Goal: Task Accomplishment & Management: Manage account settings

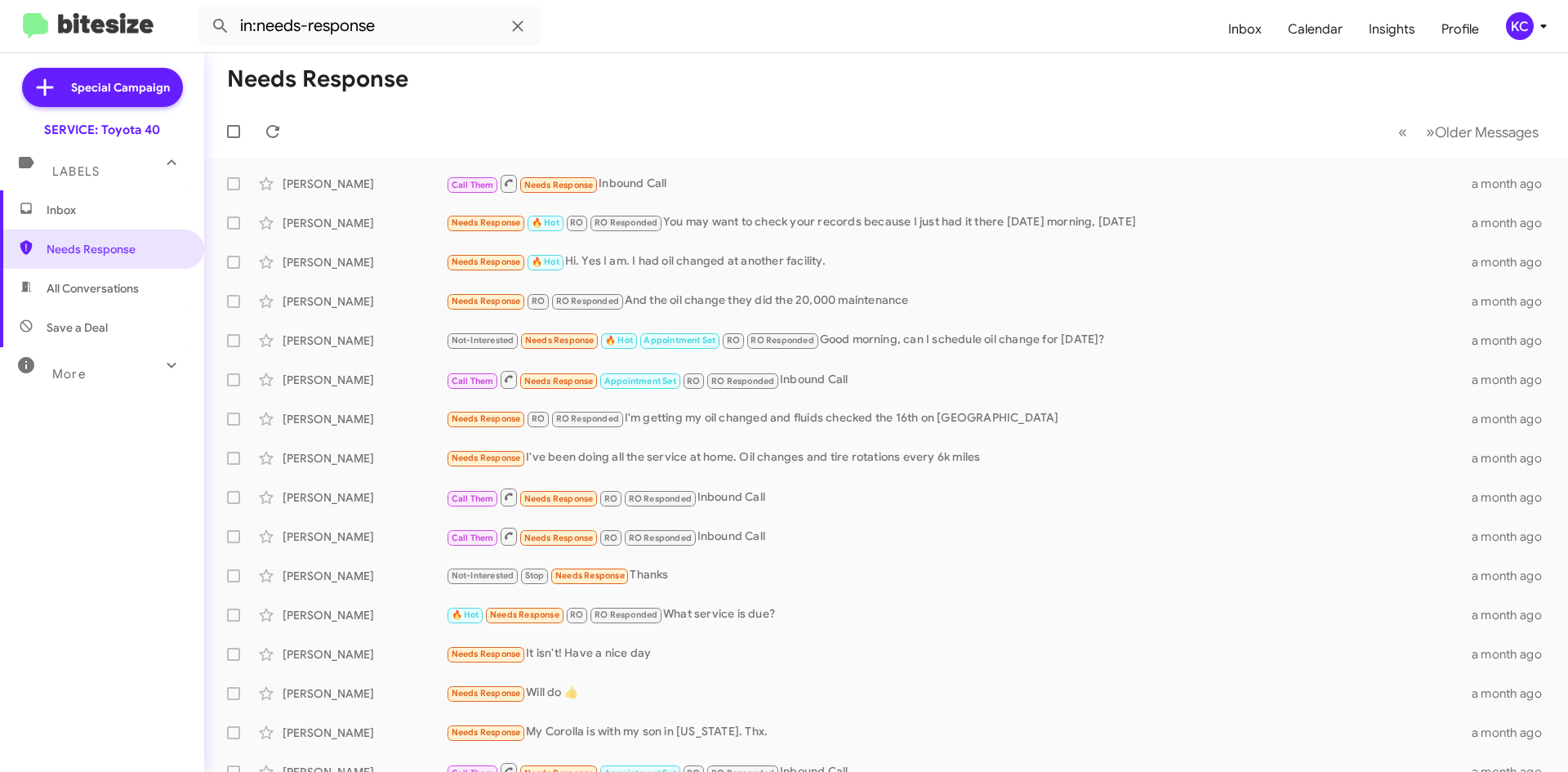
click at [91, 292] on span "All Conversations" at bounding box center [92, 288] width 92 height 17
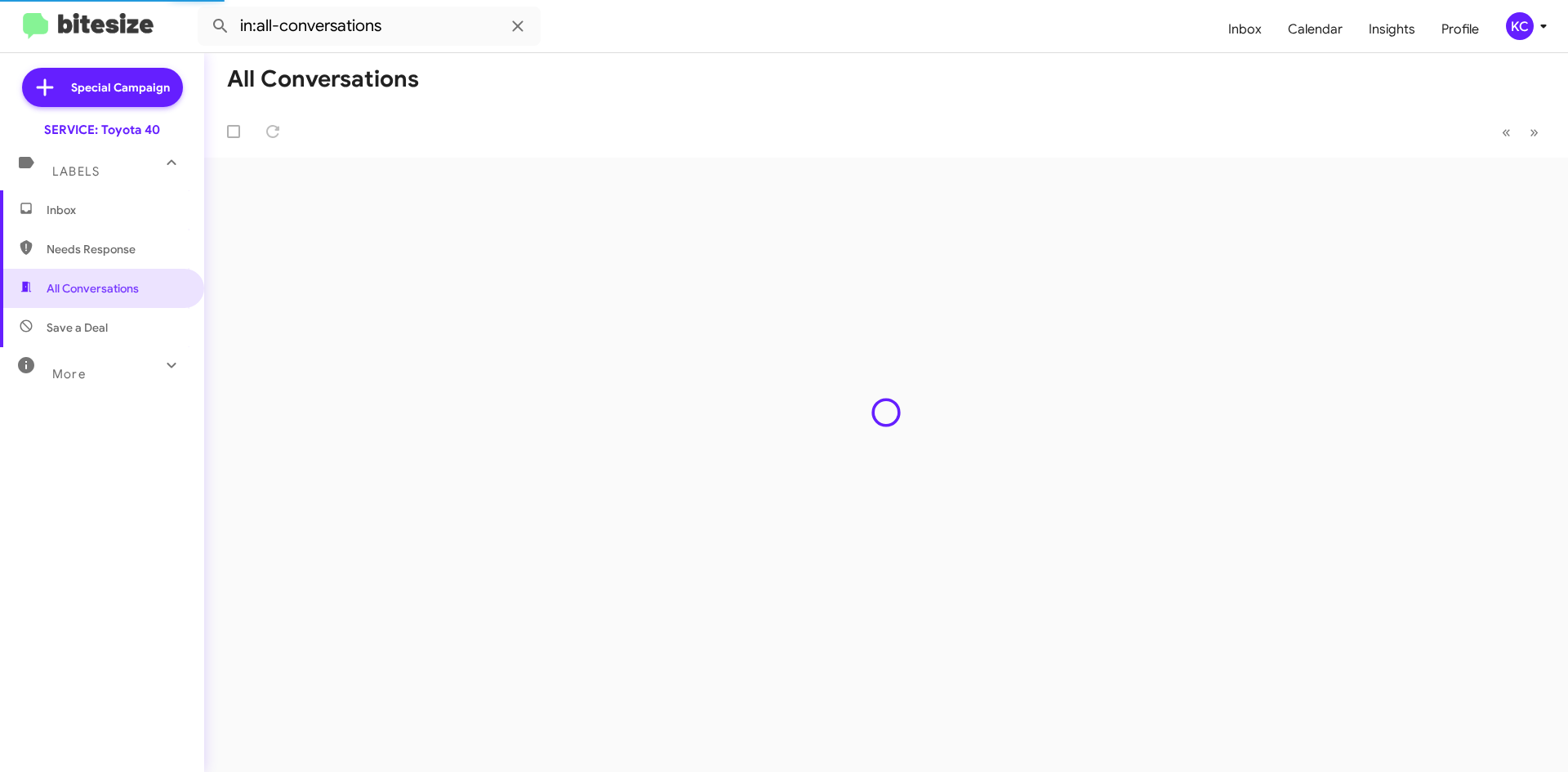
click at [104, 250] on span "Needs Response" at bounding box center [116, 249] width 138 height 17
type input "in:needs-response"
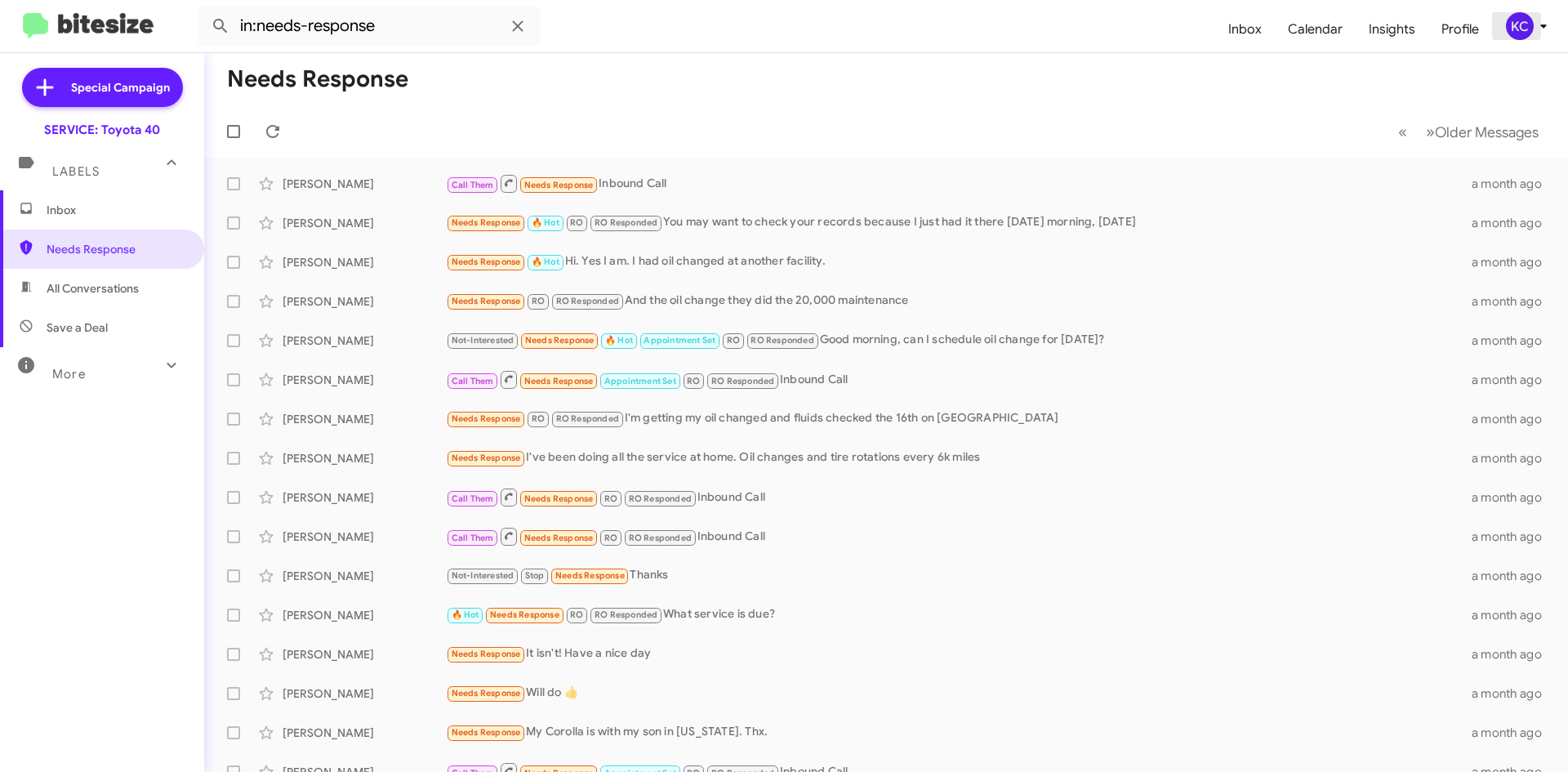
click at [1516, 14] on div "KC" at bounding box center [1520, 26] width 28 height 28
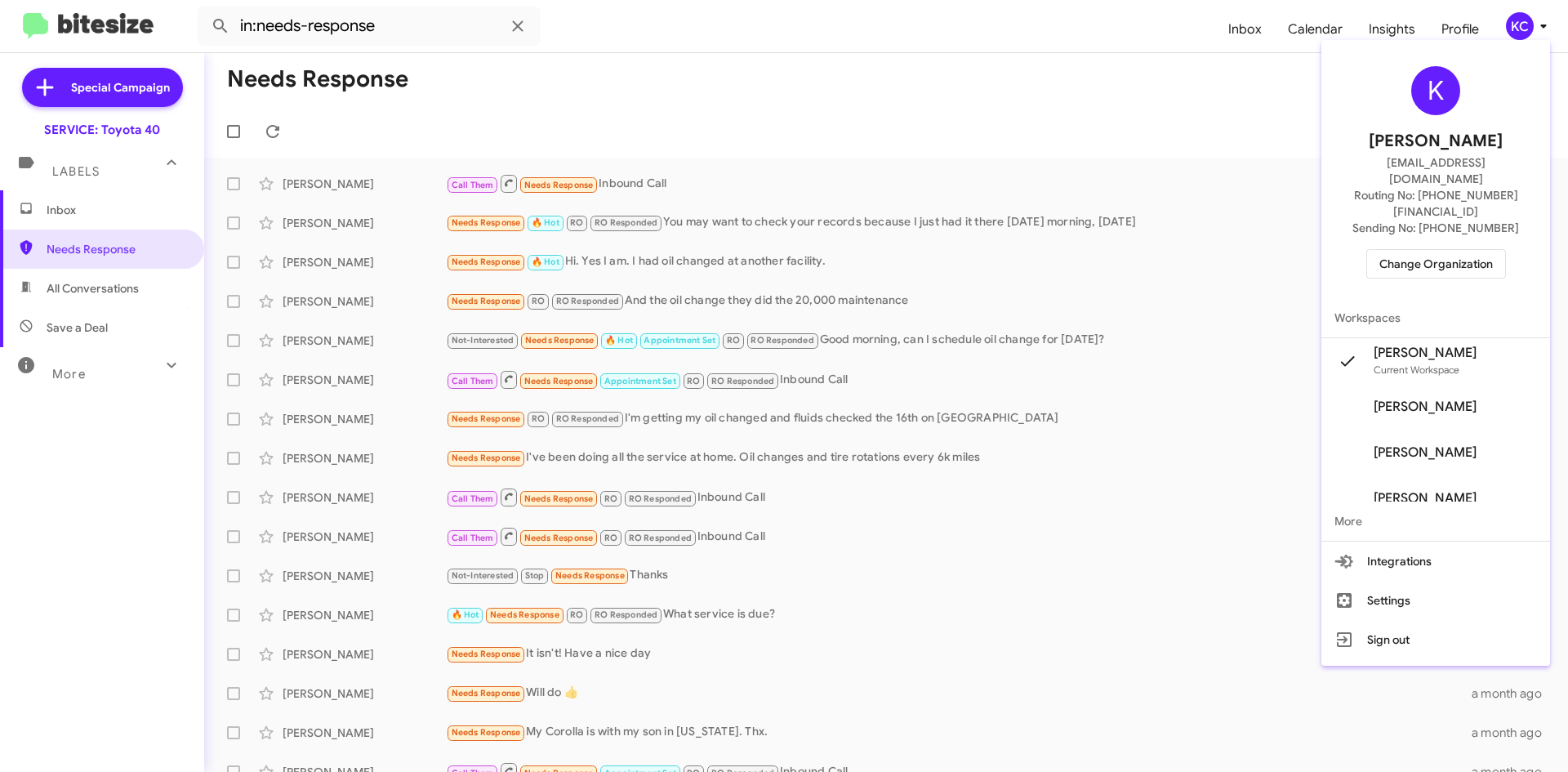
click at [1457, 213] on div "K [PERSON_NAME] [EMAIL_ADDRESS][DOMAIN_NAME] Routing No: [PHONE_NUMBER][FINANCI…" at bounding box center [1435, 172] width 228 height 252
click at [1459, 250] on span "Change Organization" at bounding box center [1436, 264] width 114 height 28
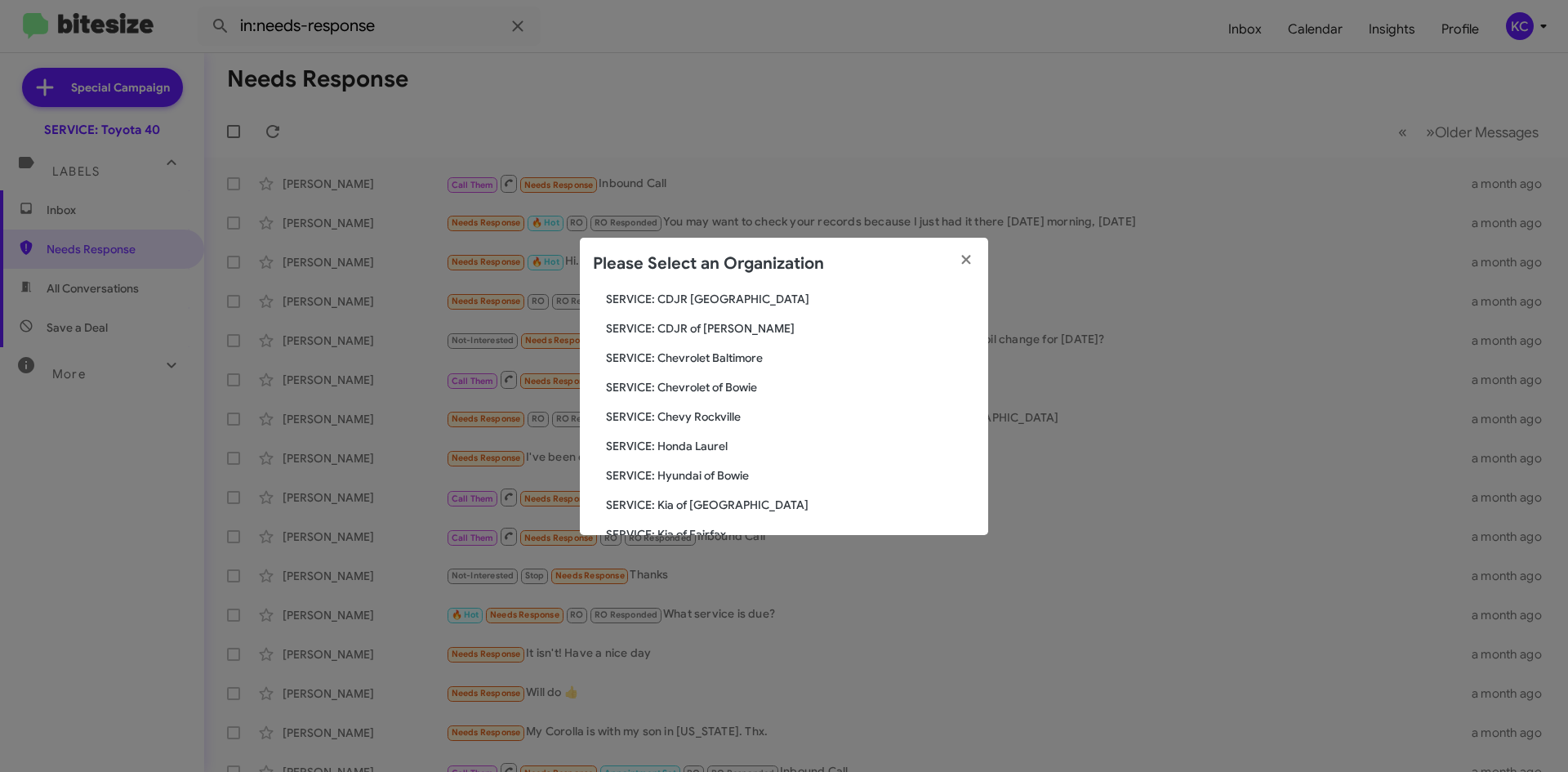
scroll to position [163, 0]
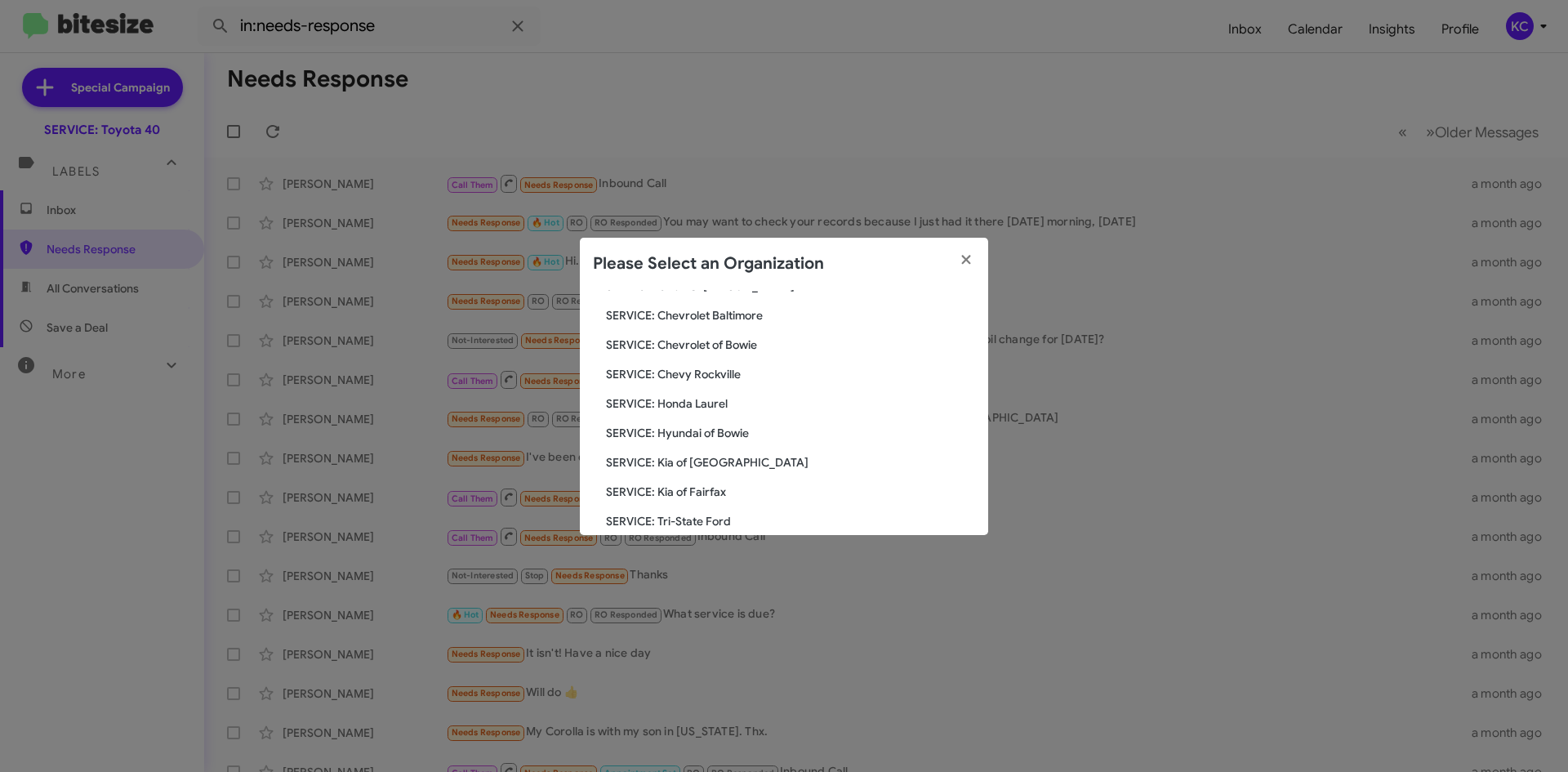
click at [725, 434] on span "SERVICE: Hyundai of Bowie" at bounding box center [790, 433] width 370 height 17
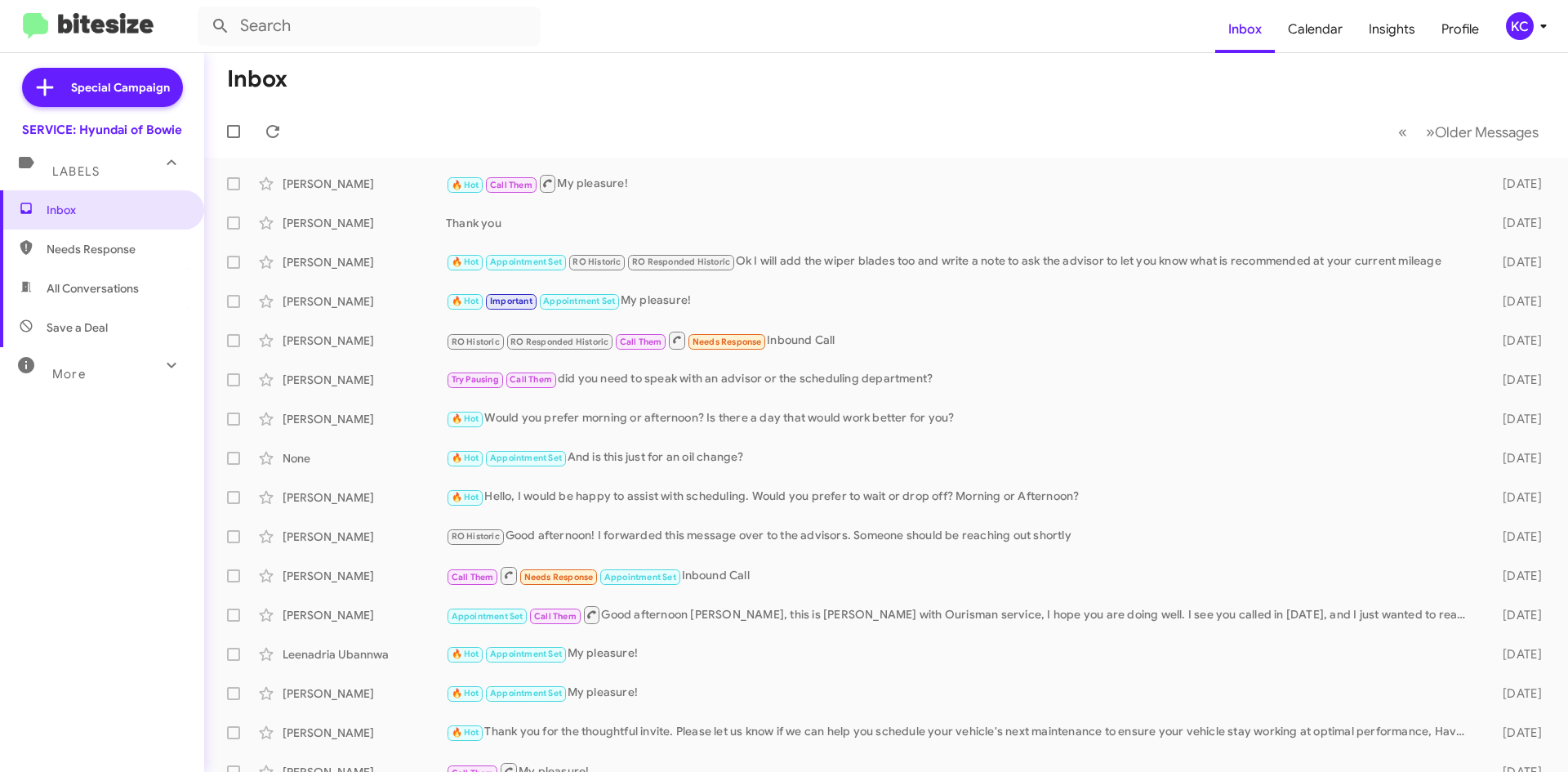
click at [116, 243] on span "Needs Response" at bounding box center [116, 249] width 138 height 17
type input "in:needs-response"
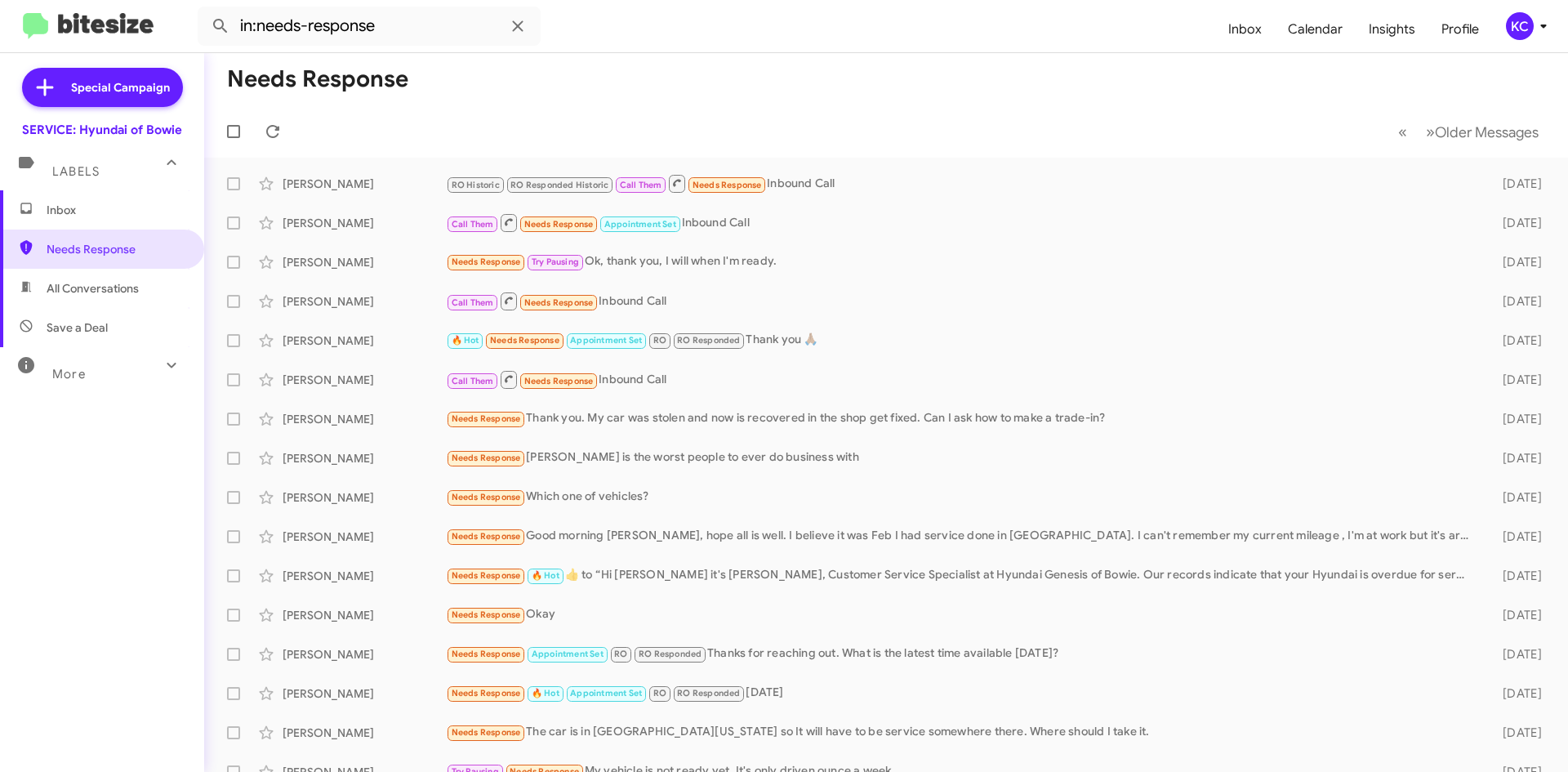
click at [1527, 24] on div "KC" at bounding box center [1520, 26] width 28 height 28
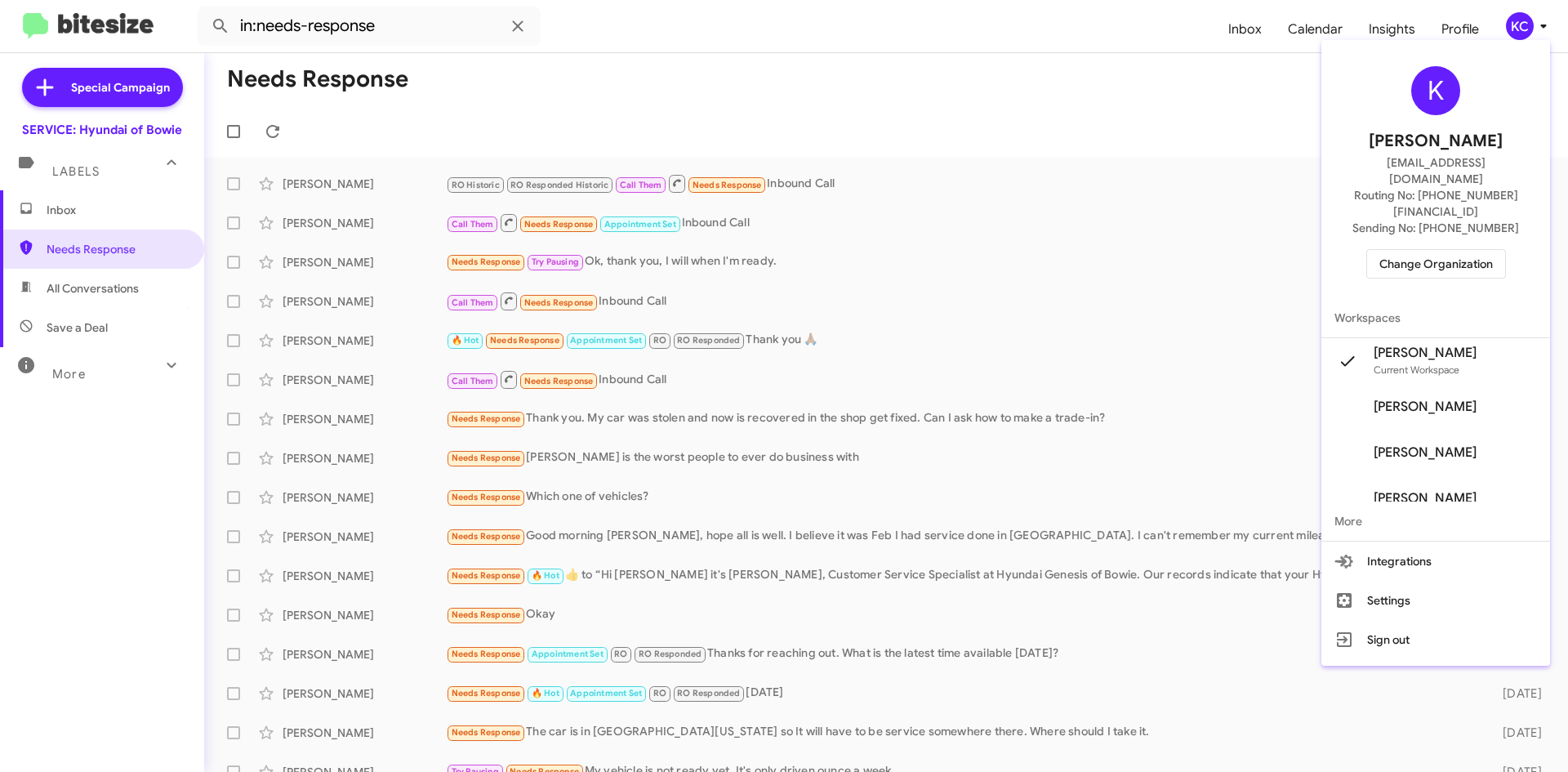
click at [1475, 250] on span "Change Organization" at bounding box center [1436, 264] width 114 height 28
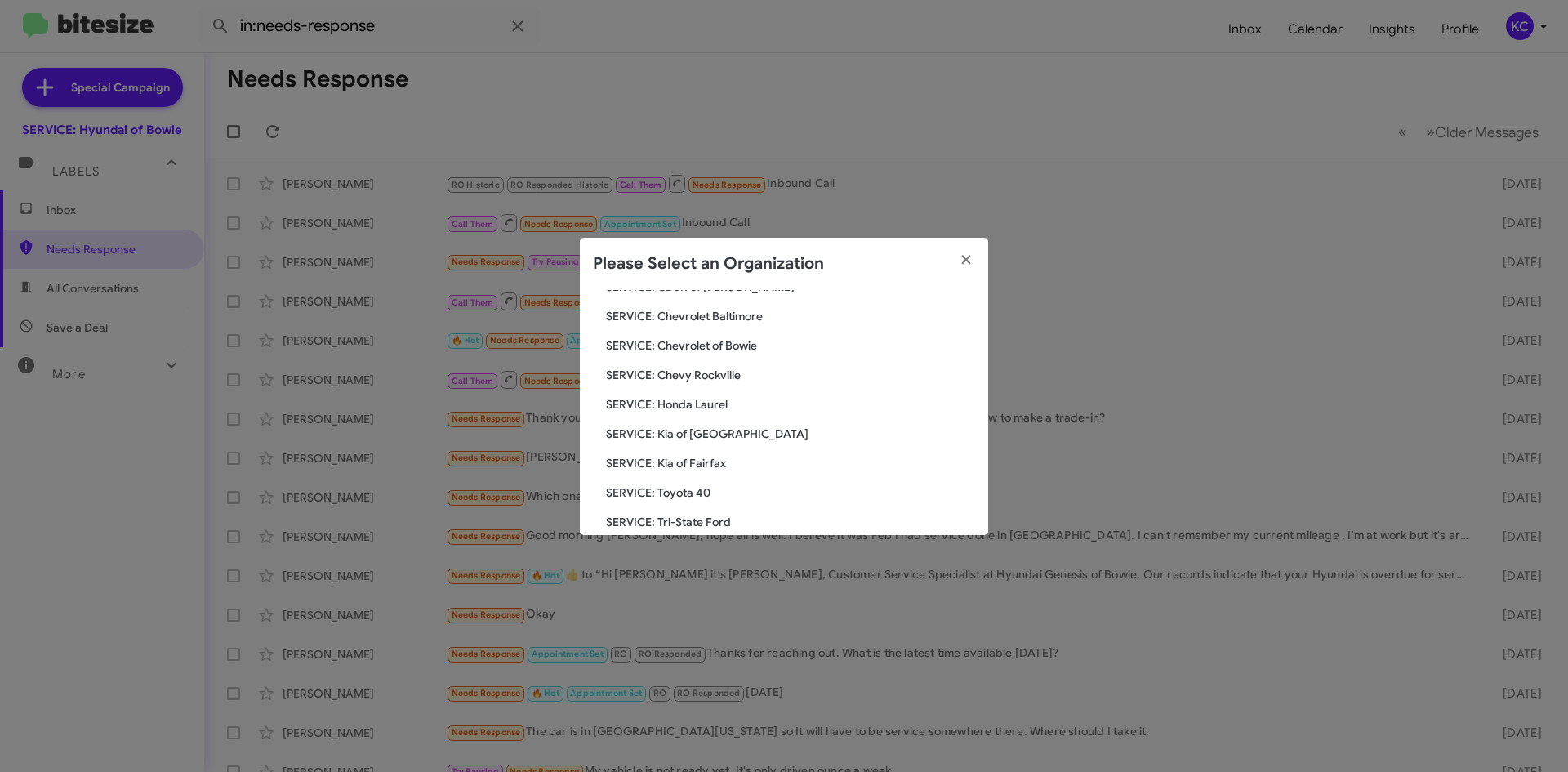
scroll to position [163, 0]
click at [707, 465] on span "SERVICE: Kia of Fairfax" at bounding box center [790, 462] width 370 height 17
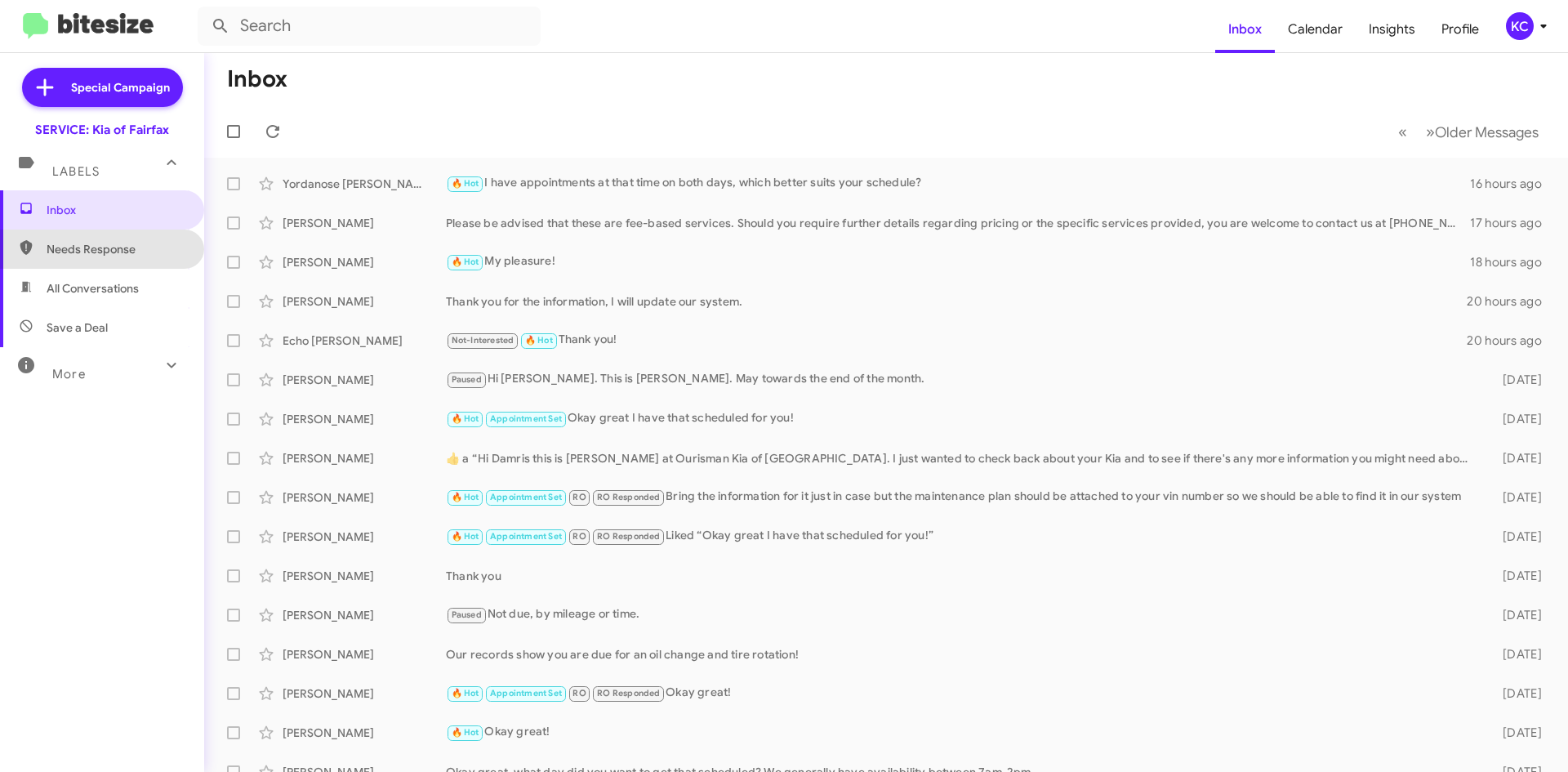
click at [145, 259] on span "Needs Response" at bounding box center [102, 249] width 205 height 40
type input "in:needs-response"
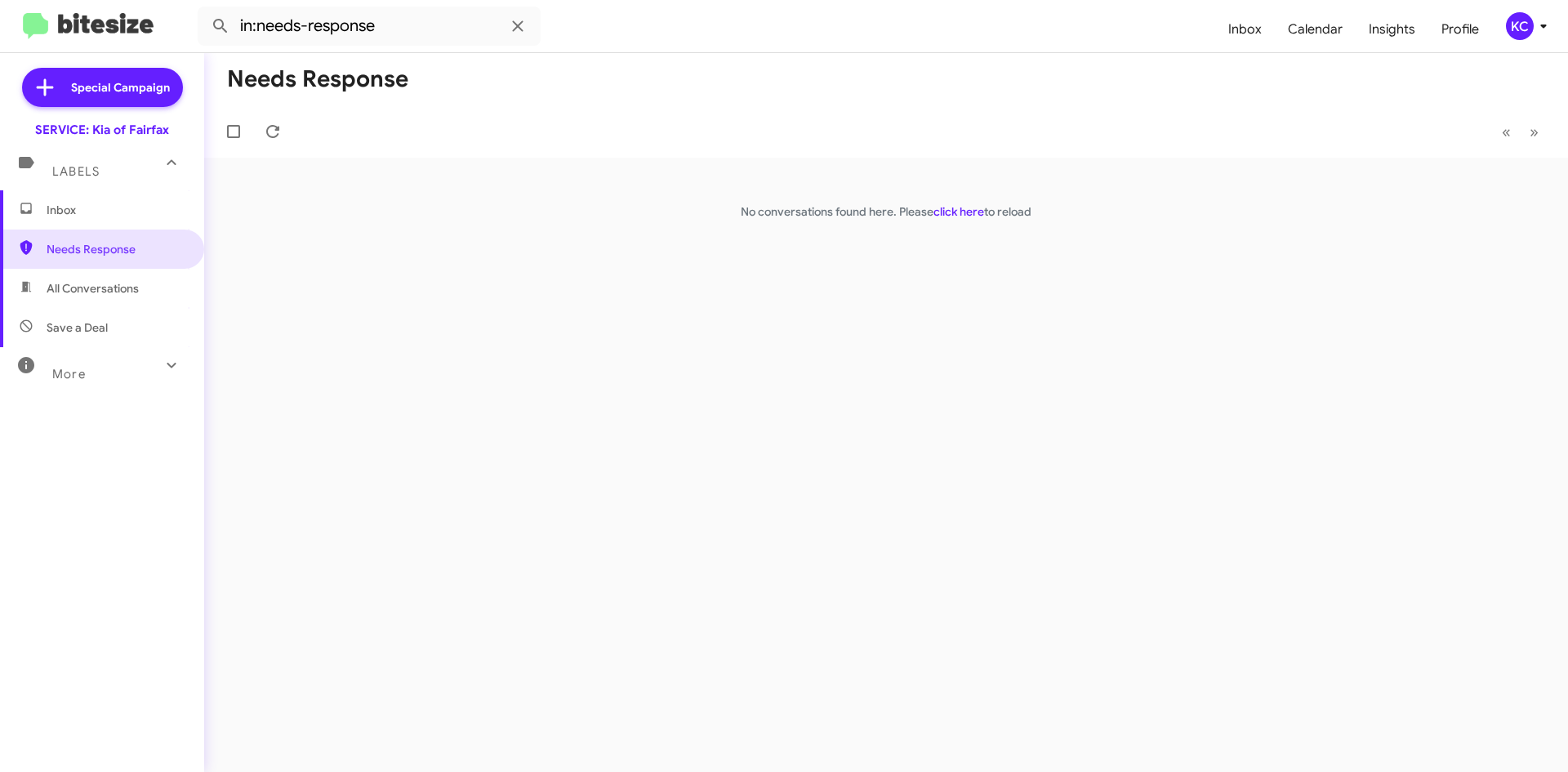
click at [135, 214] on span "Inbox" at bounding box center [116, 210] width 138 height 17
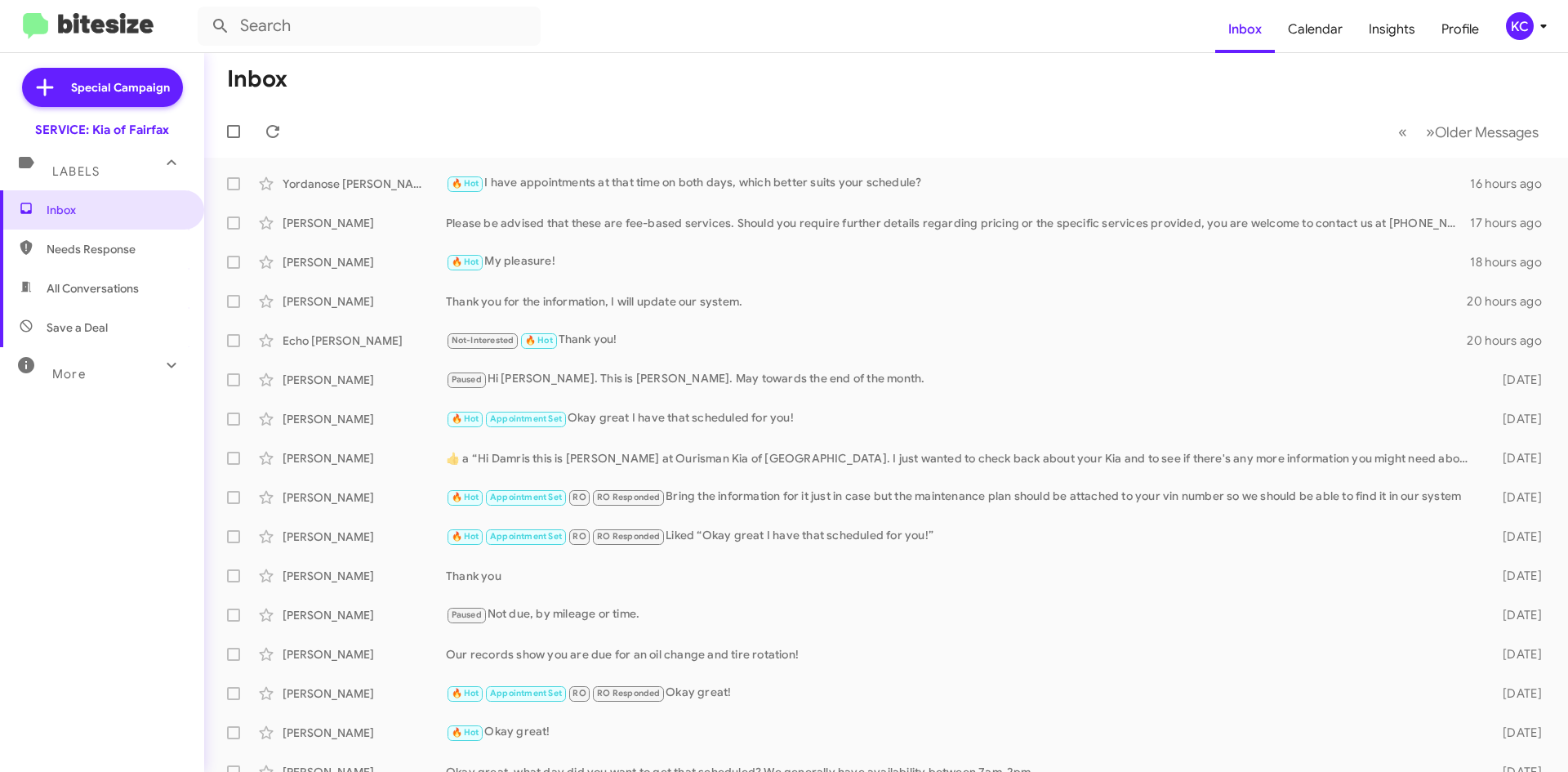
click at [1515, 24] on div "KC" at bounding box center [1520, 26] width 28 height 28
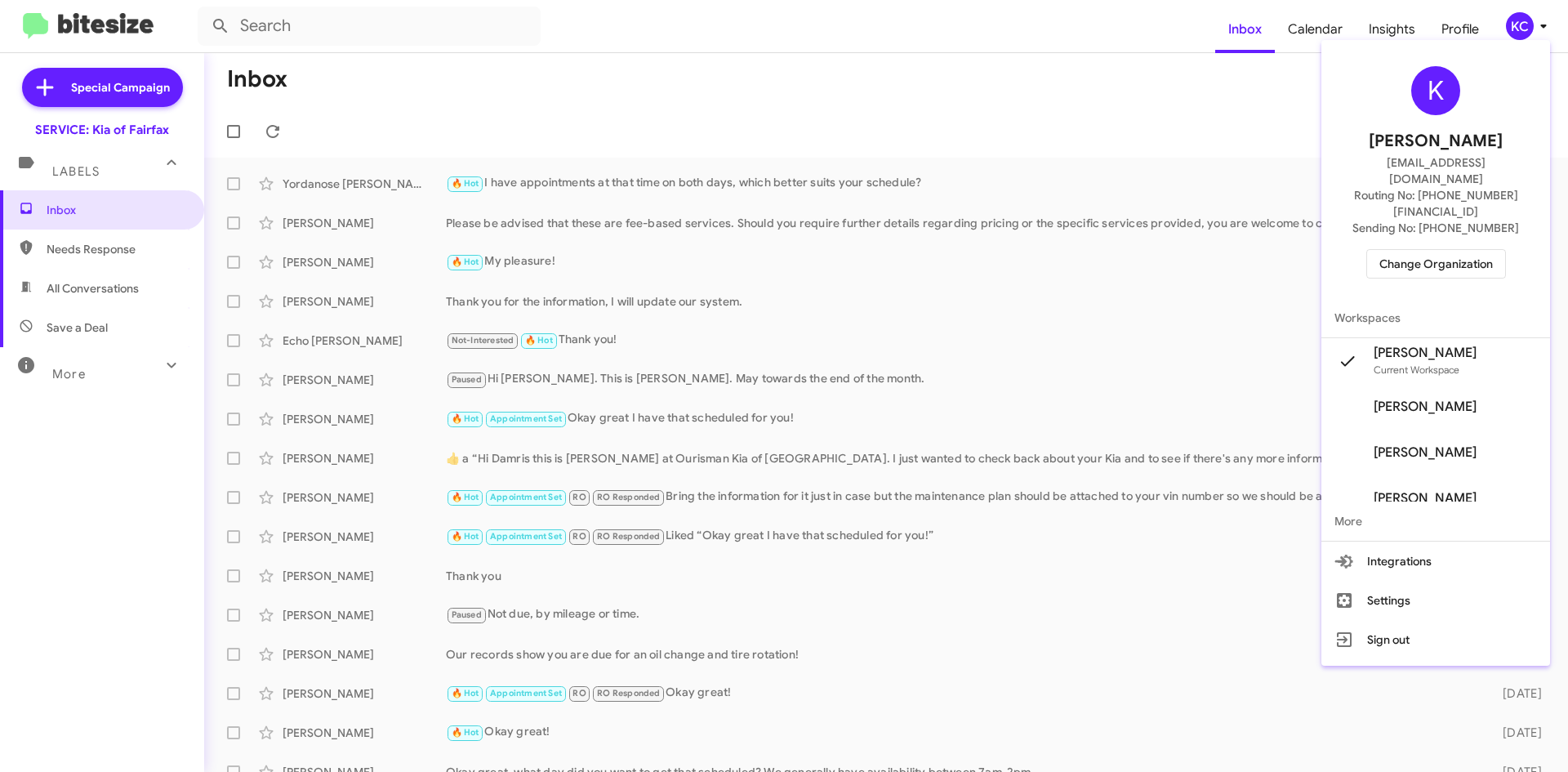
click at [1481, 250] on span "Change Organization" at bounding box center [1436, 264] width 114 height 28
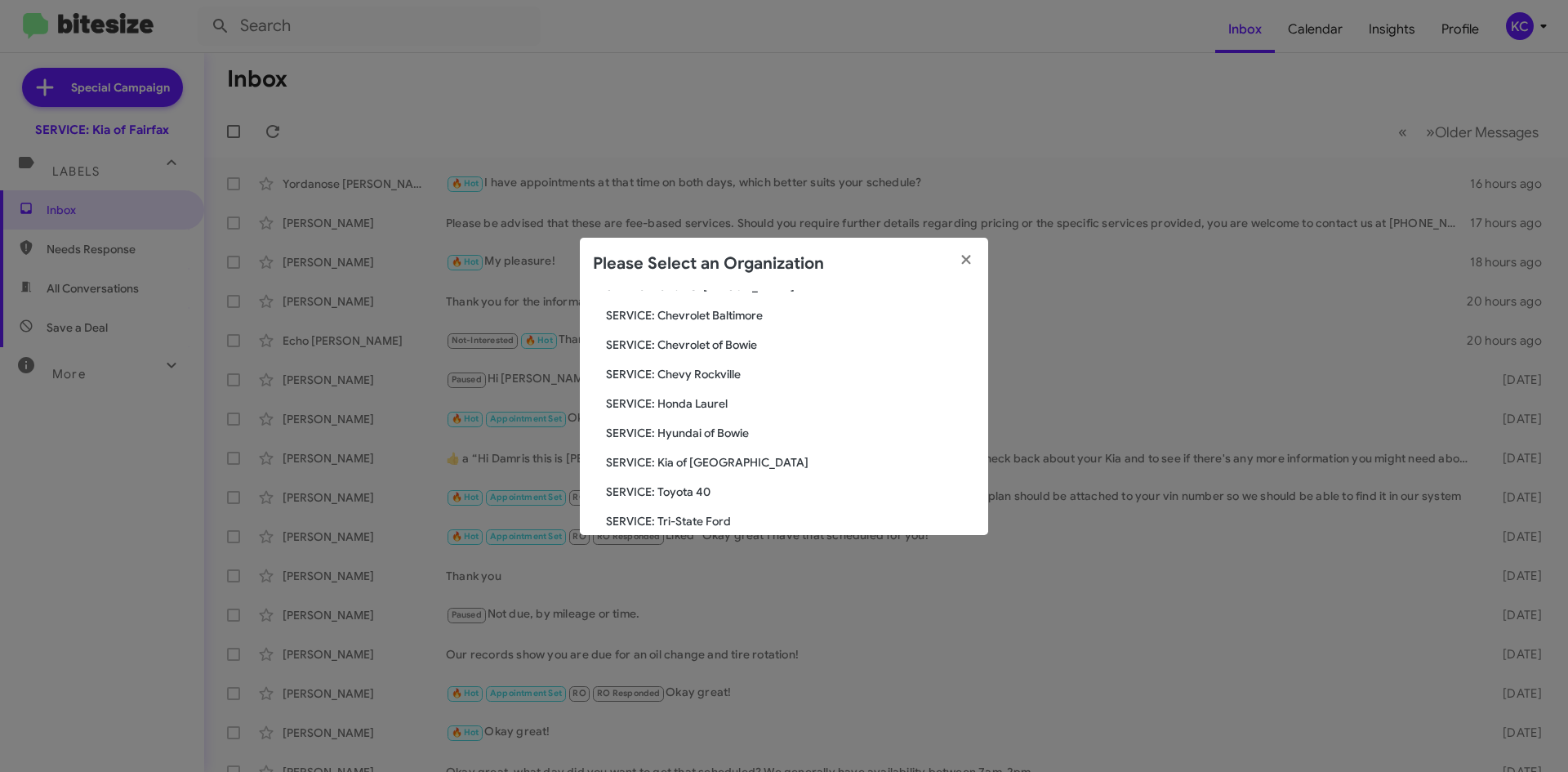
scroll to position [245, 0]
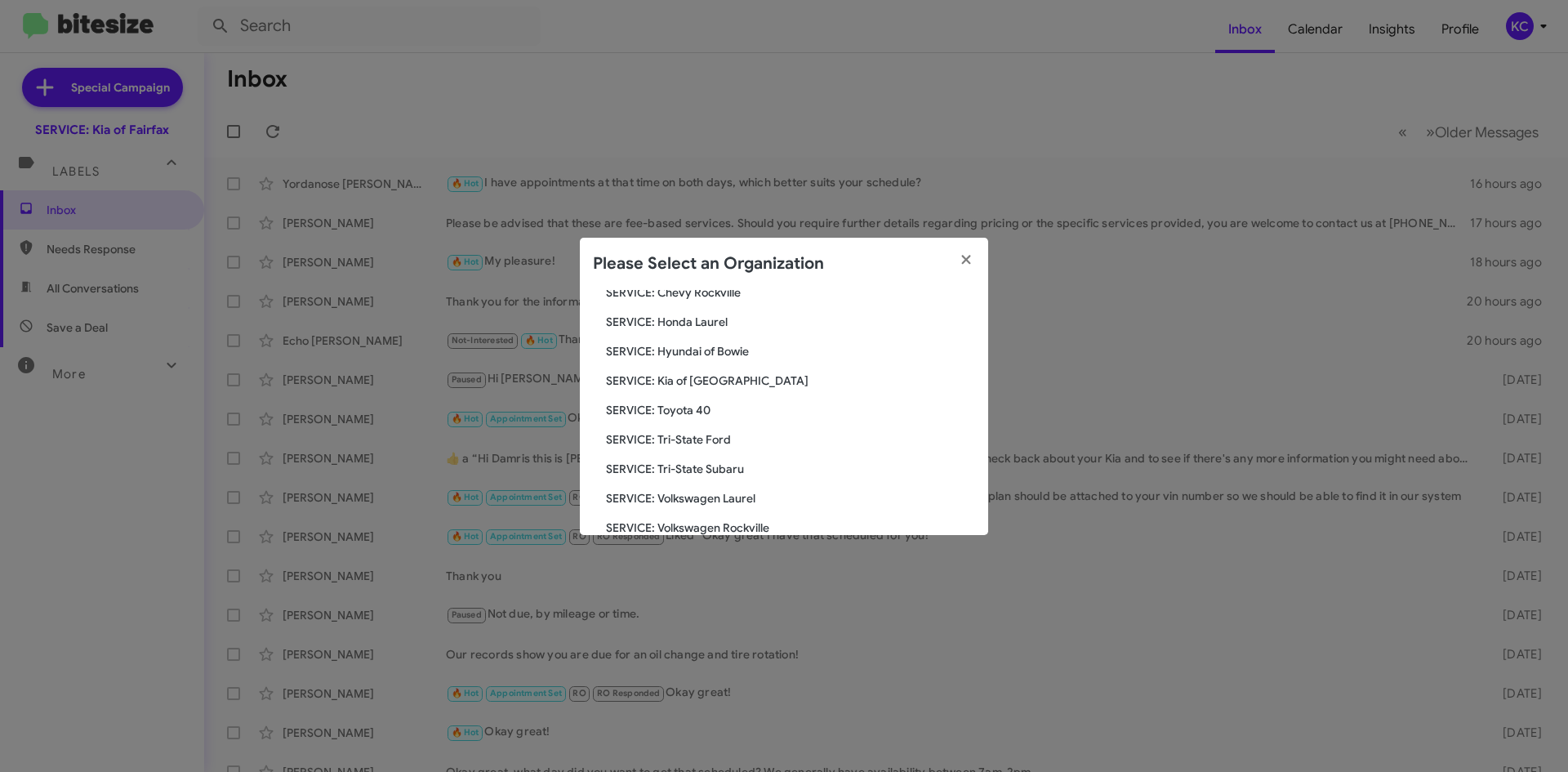
click at [685, 410] on span "SERVICE: Toyota 40" at bounding box center [790, 410] width 370 height 17
